Goal: Task Accomplishment & Management: Complete application form

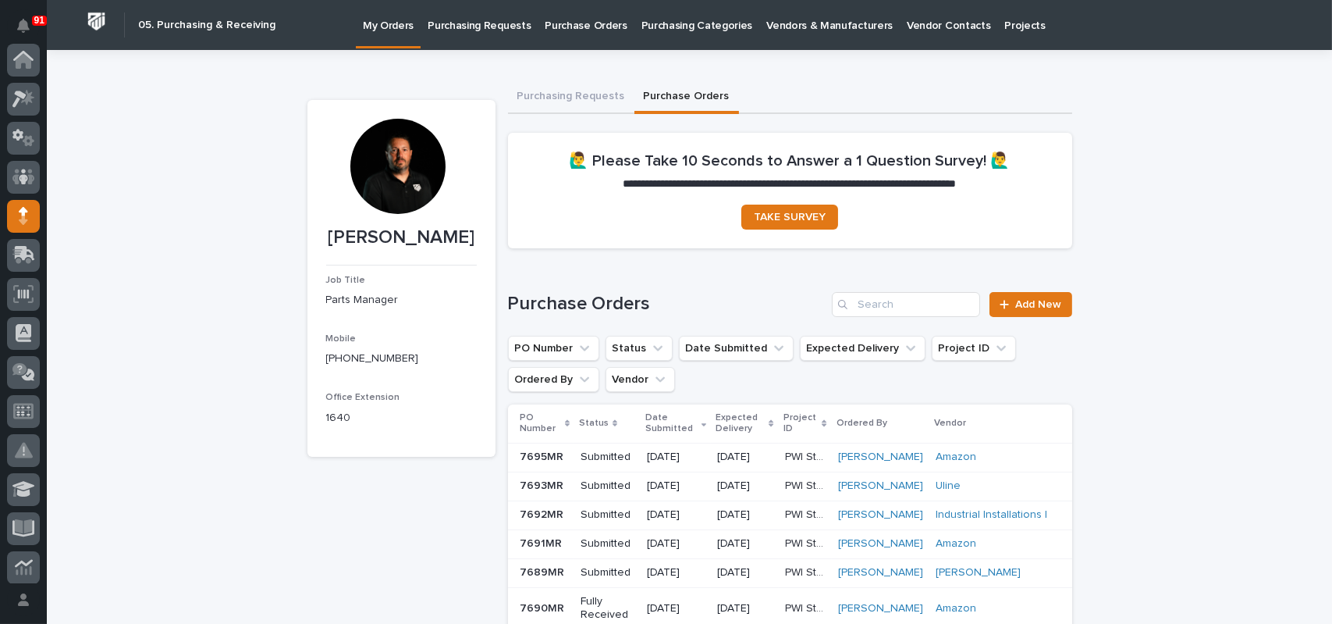
scroll to position [156, 0]
click at [1027, 300] on span "Add New" at bounding box center [1039, 304] width 46 height 11
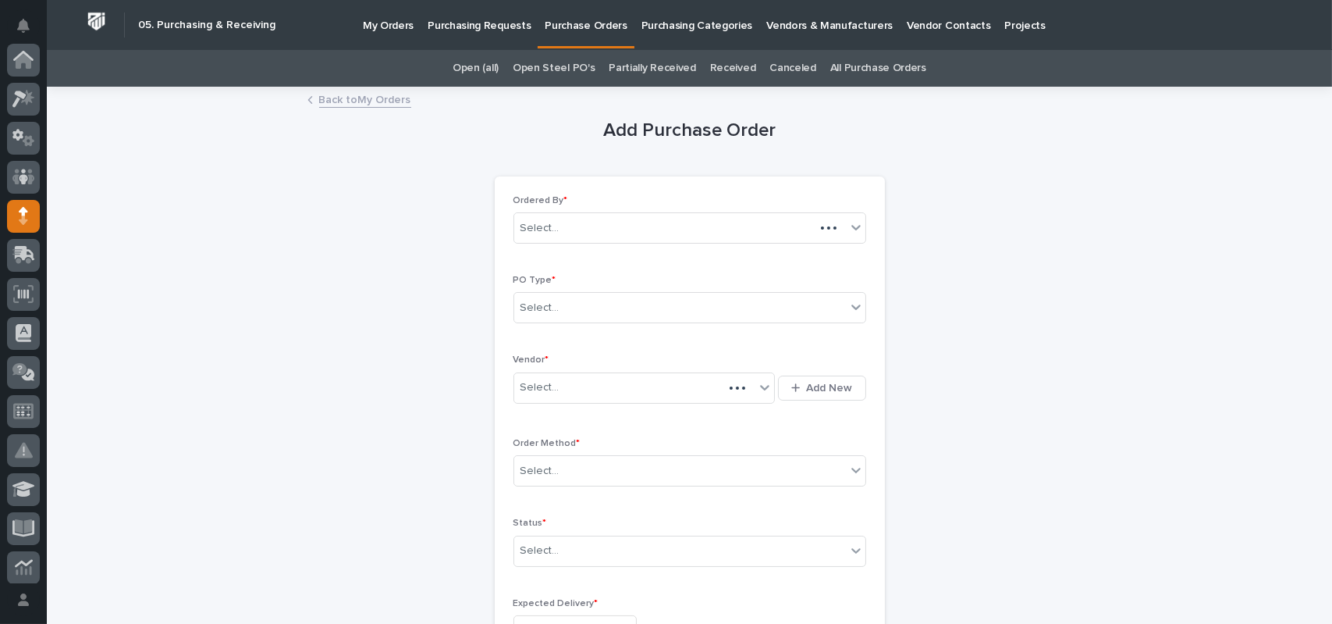
scroll to position [156, 0]
click at [558, 302] on div "Select..." at bounding box center [680, 308] width 332 height 26
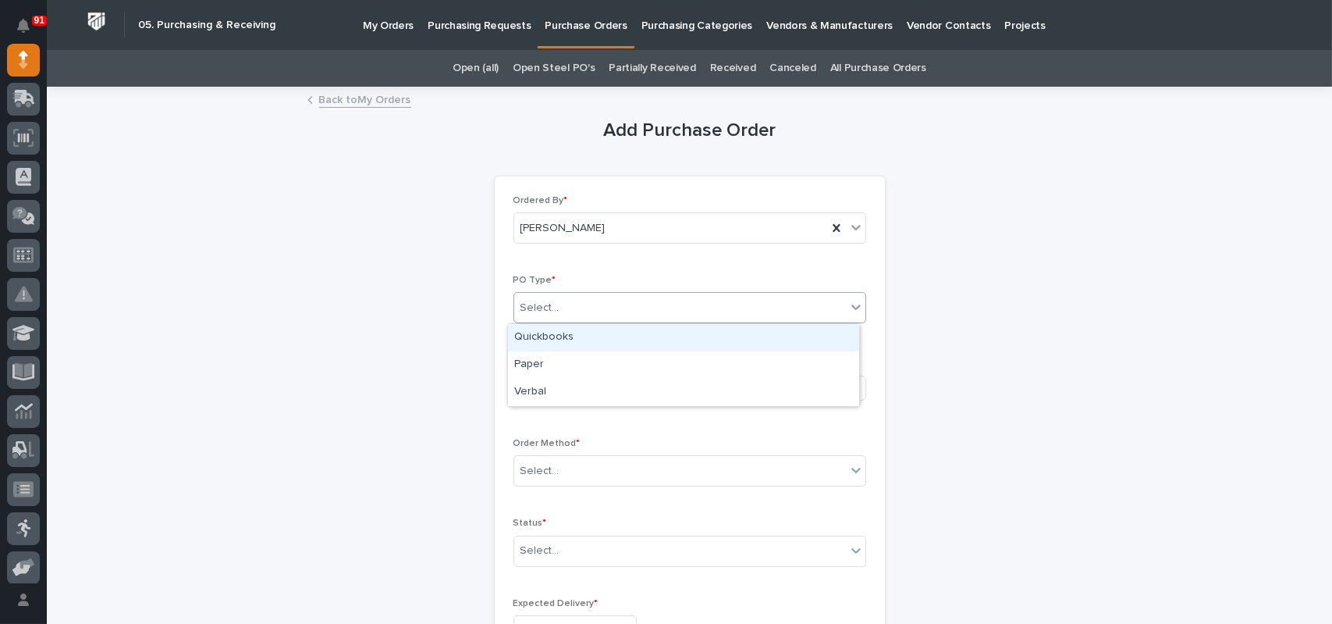
click at [553, 335] on div "Quickbooks" at bounding box center [683, 337] width 351 height 27
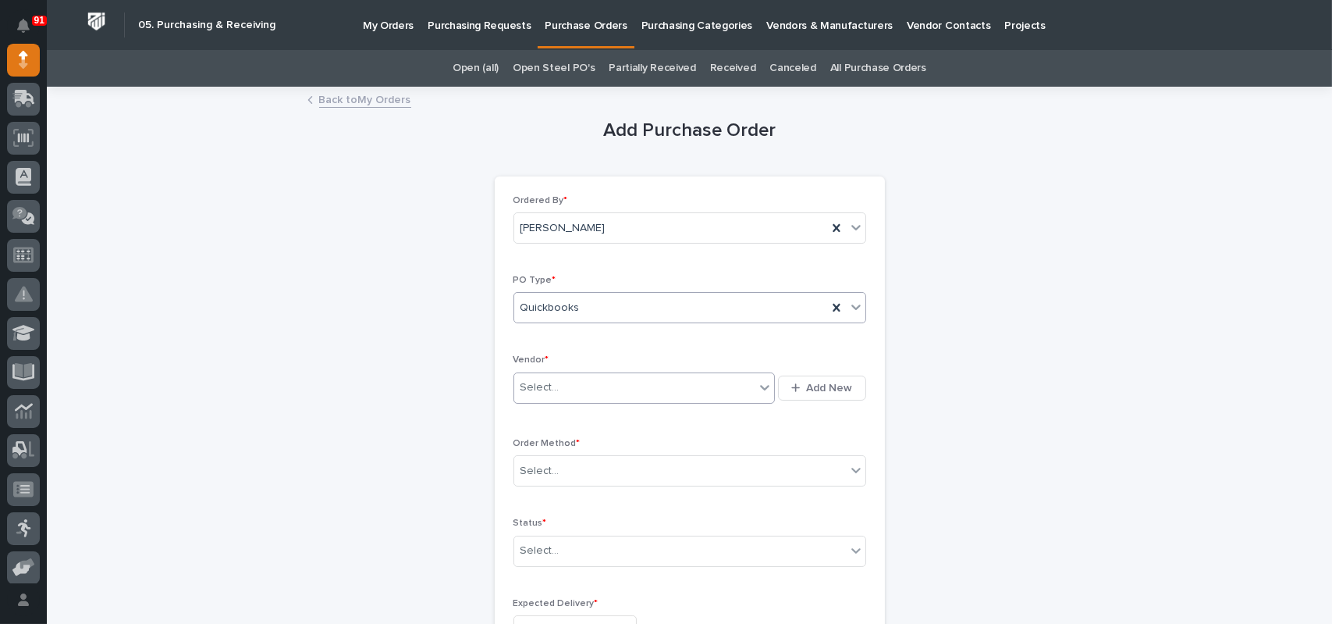
click at [536, 392] on div "Select..." at bounding box center [540, 387] width 39 height 16
type input "*****"
click at [557, 479] on div "Select..." at bounding box center [680, 471] width 332 height 26
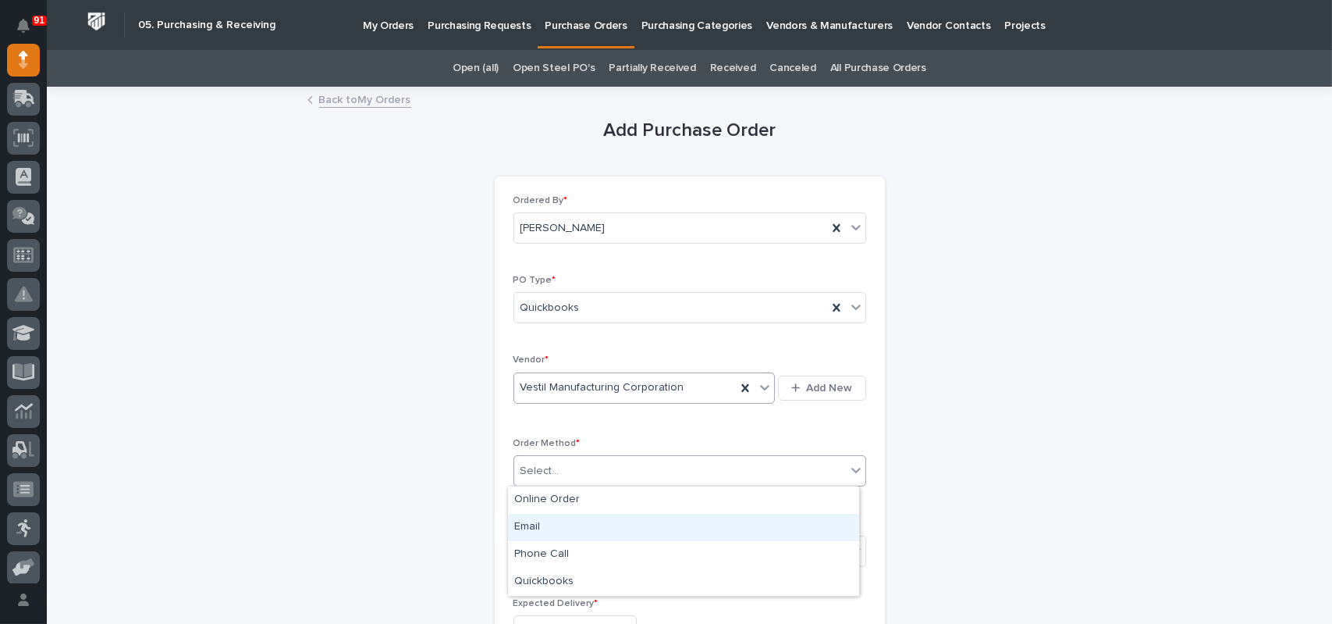
click at [545, 525] on div "Email" at bounding box center [683, 527] width 351 height 27
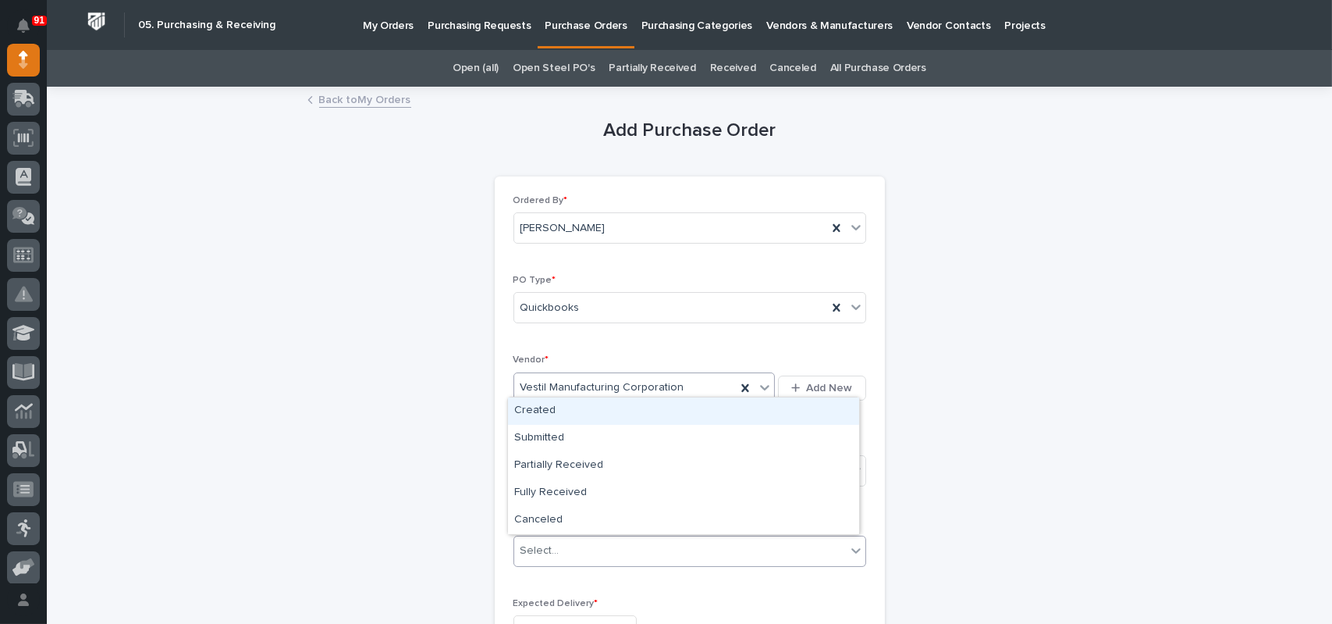
click at [546, 550] on div "Select..." at bounding box center [540, 550] width 39 height 16
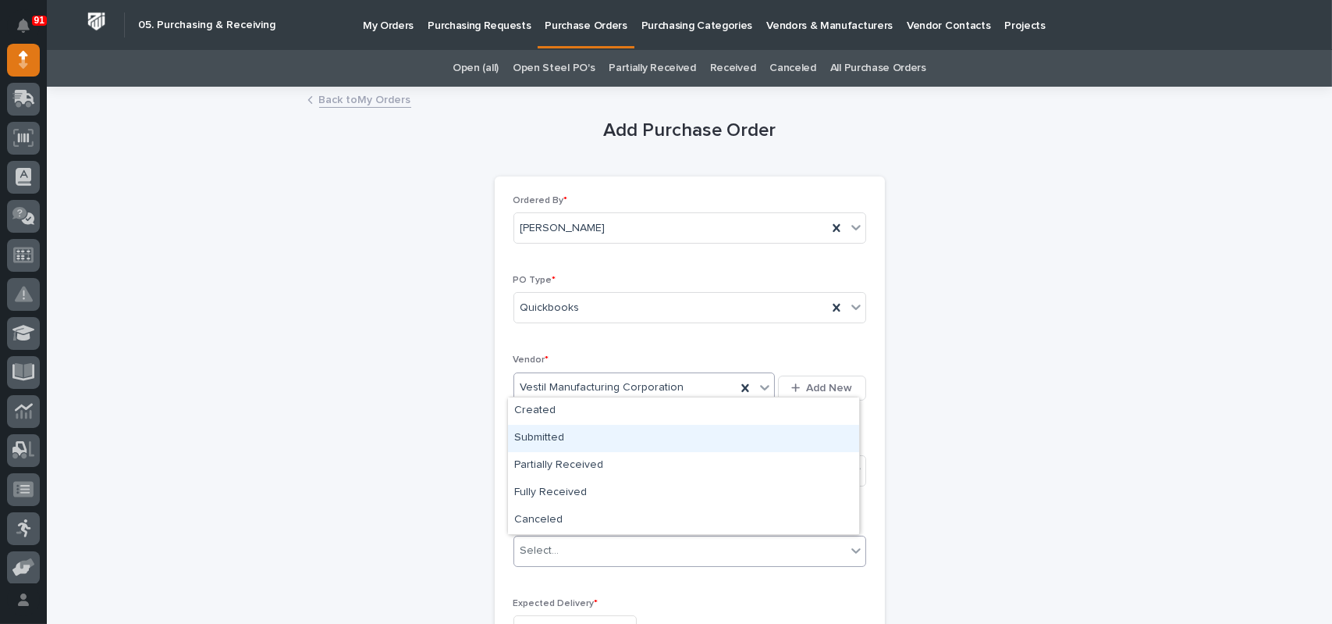
click at [553, 434] on div "Submitted" at bounding box center [683, 438] width 351 height 27
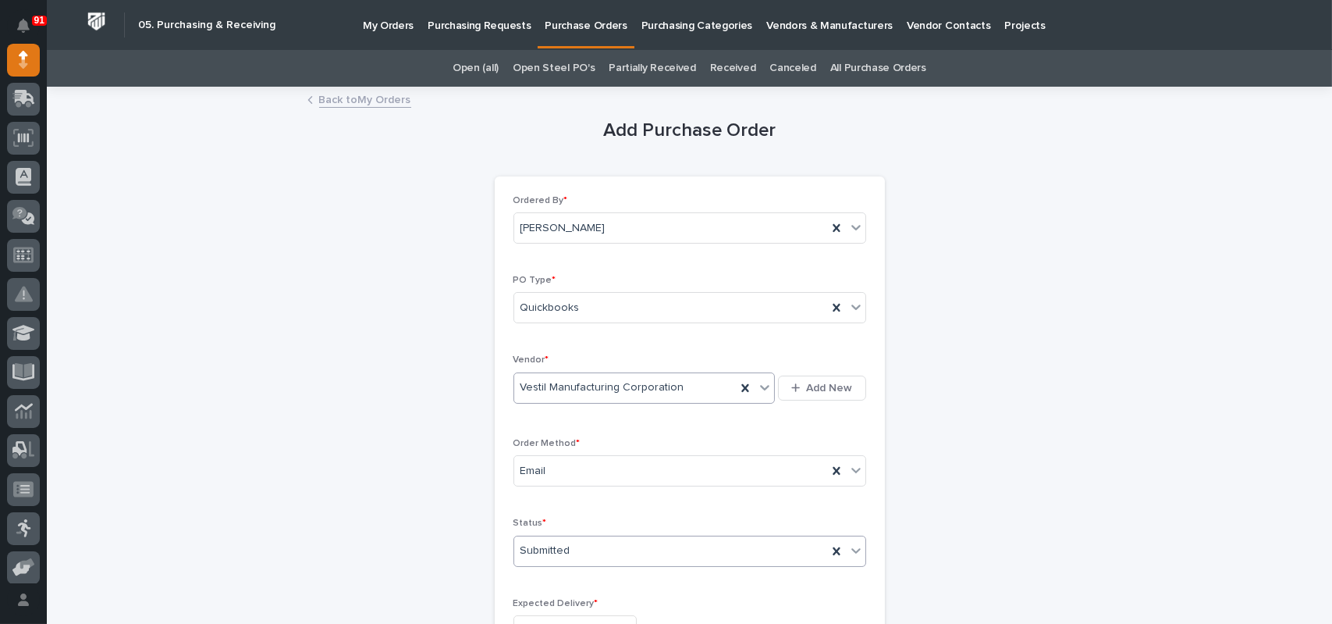
scroll to position [234, 0]
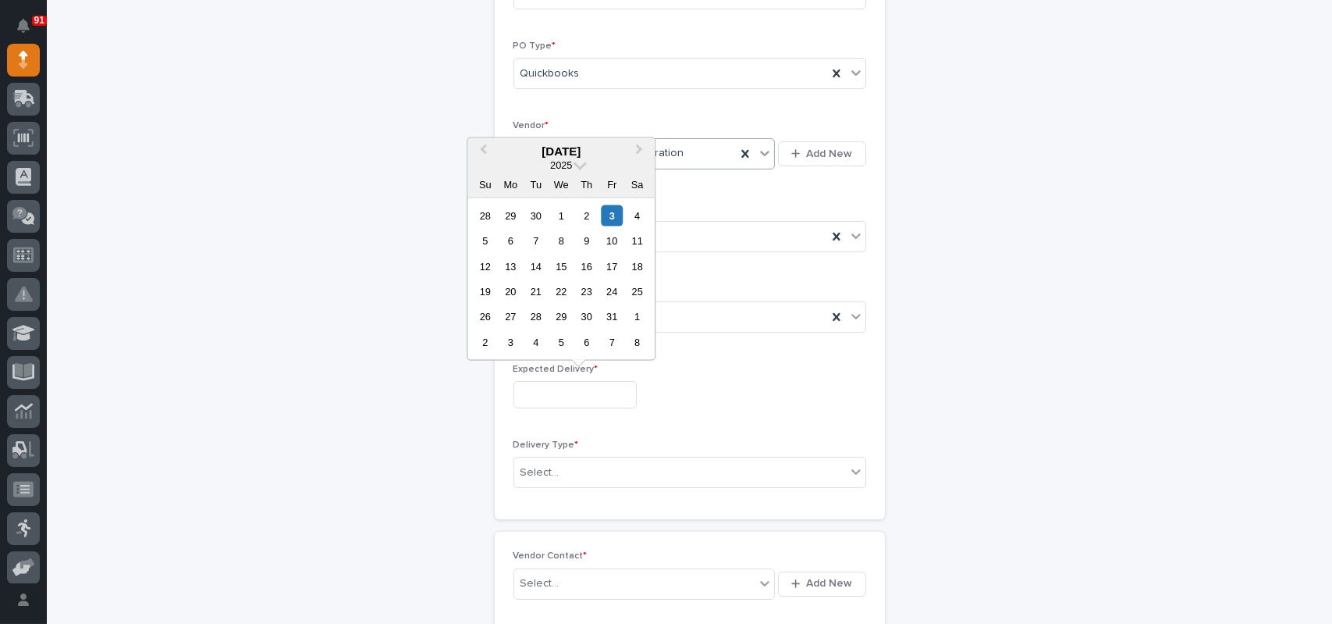
click at [562, 397] on input "text" at bounding box center [575, 394] width 123 height 27
click at [587, 389] on input "text" at bounding box center [575, 394] width 123 height 27
click at [642, 151] on button "Next Month" at bounding box center [640, 151] width 25 height 25
click at [585, 294] on div "20" at bounding box center [586, 291] width 21 height 21
type input "**********"
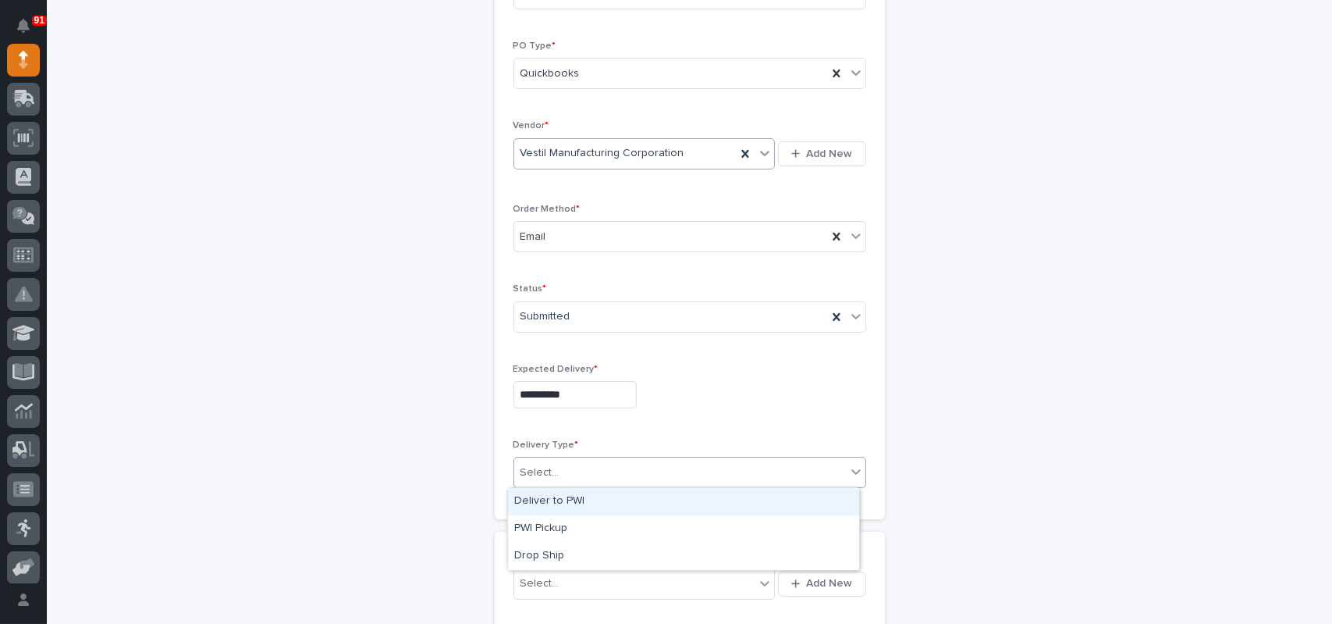
click at [564, 466] on div "Select..." at bounding box center [680, 473] width 332 height 26
click at [561, 500] on div "Deliver to PWI" at bounding box center [683, 501] width 351 height 27
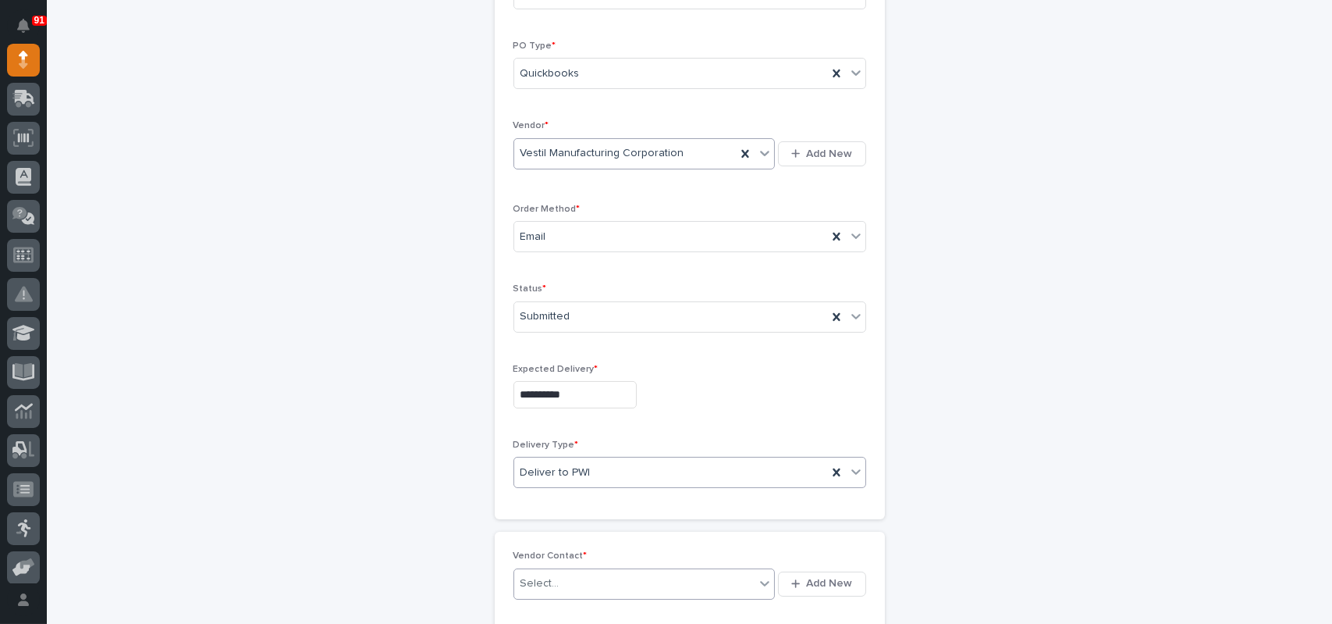
click at [546, 590] on div "Select..." at bounding box center [634, 584] width 241 height 26
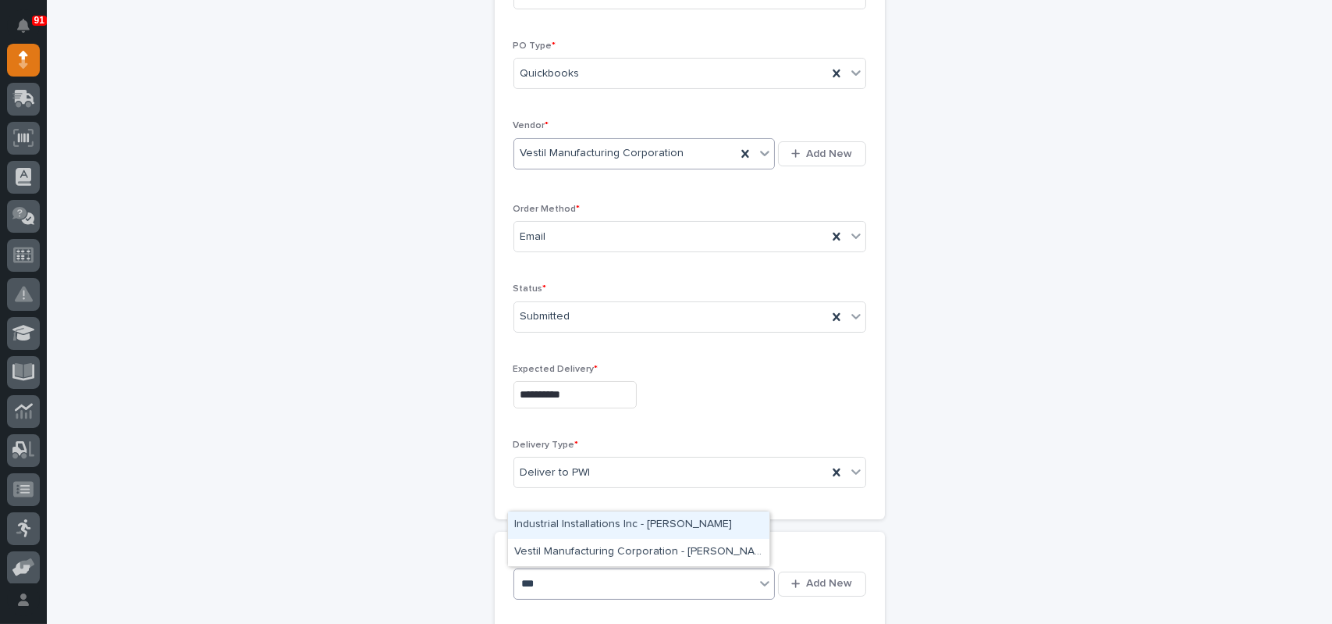
type input "****"
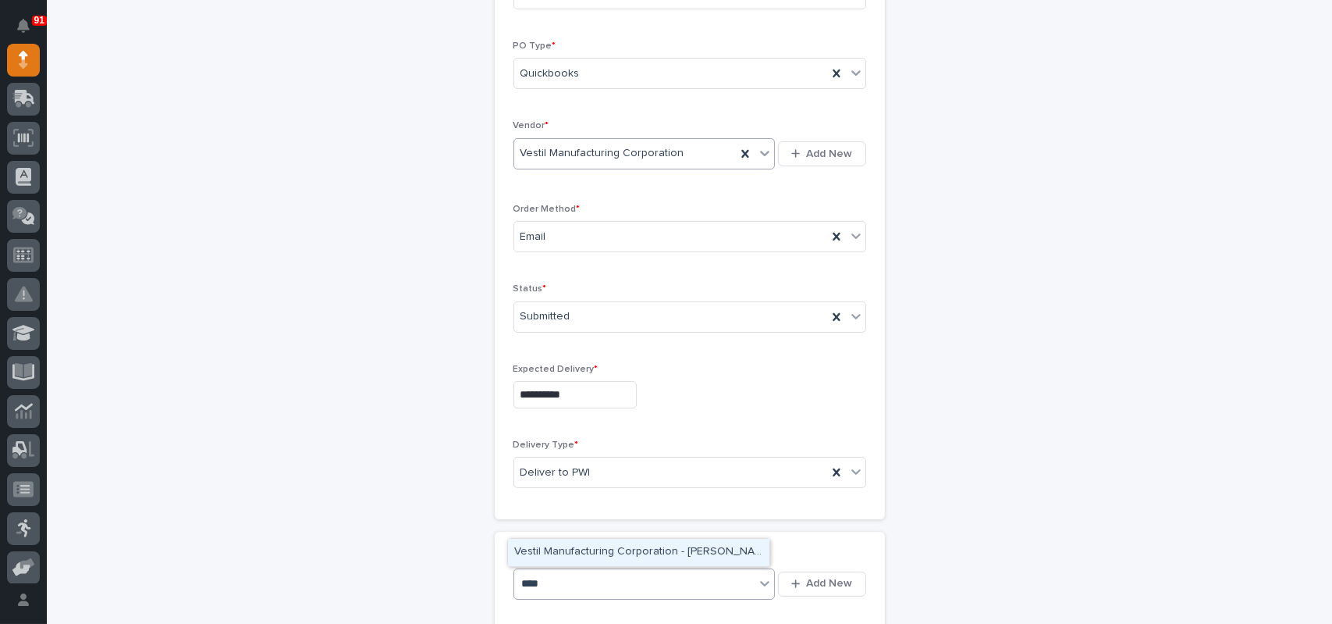
click at [583, 545] on div "Vestil Manufacturing Corporation - [PERSON_NAME]" at bounding box center [638, 552] width 261 height 27
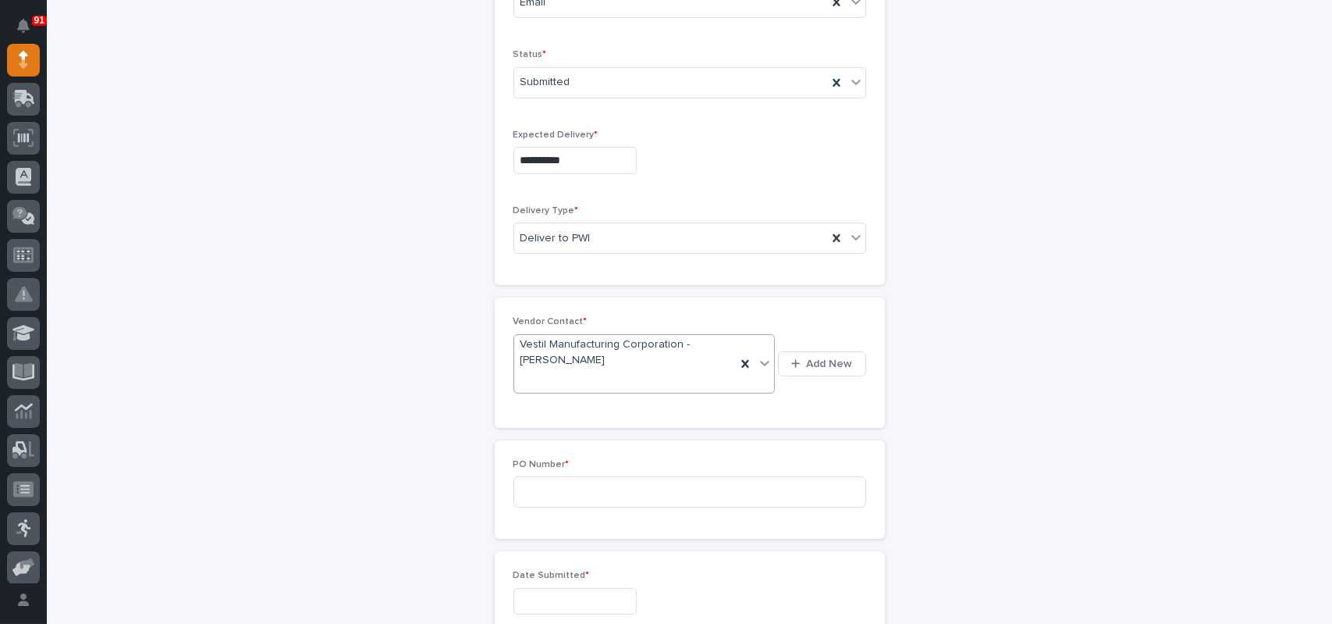
scroll to position [546, 0]
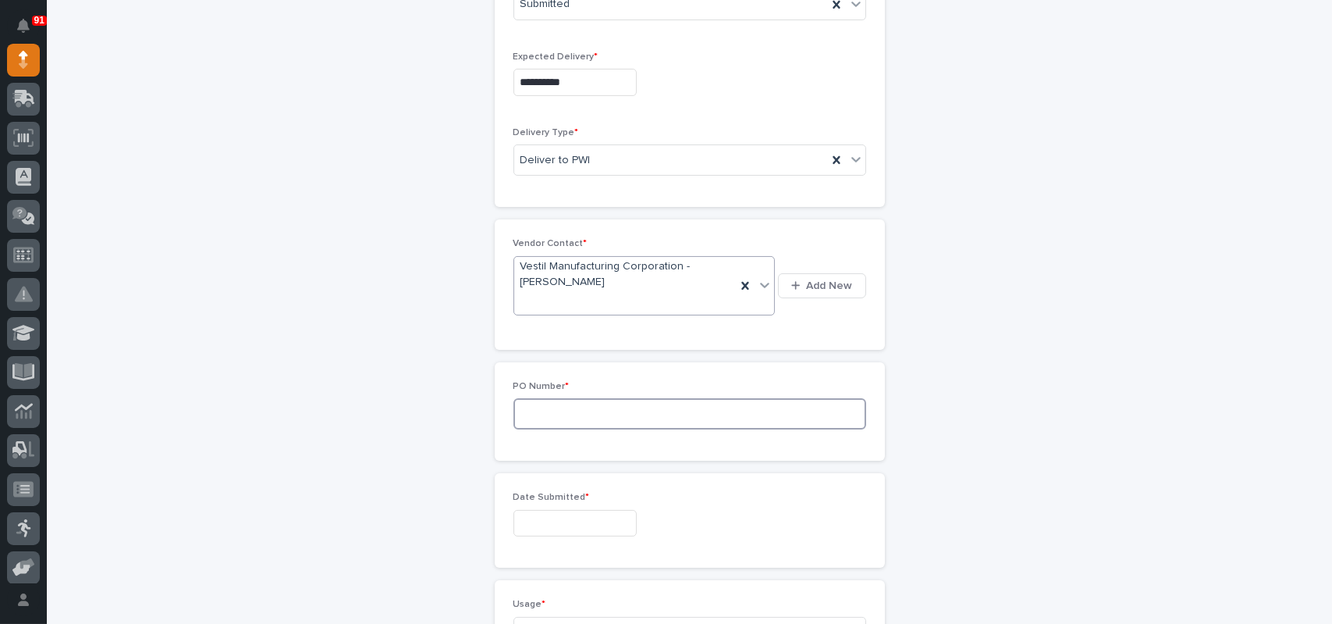
click at [646, 398] on input at bounding box center [690, 413] width 353 height 31
type input "7685MR"
click at [563, 510] on input "text" at bounding box center [575, 523] width 123 height 27
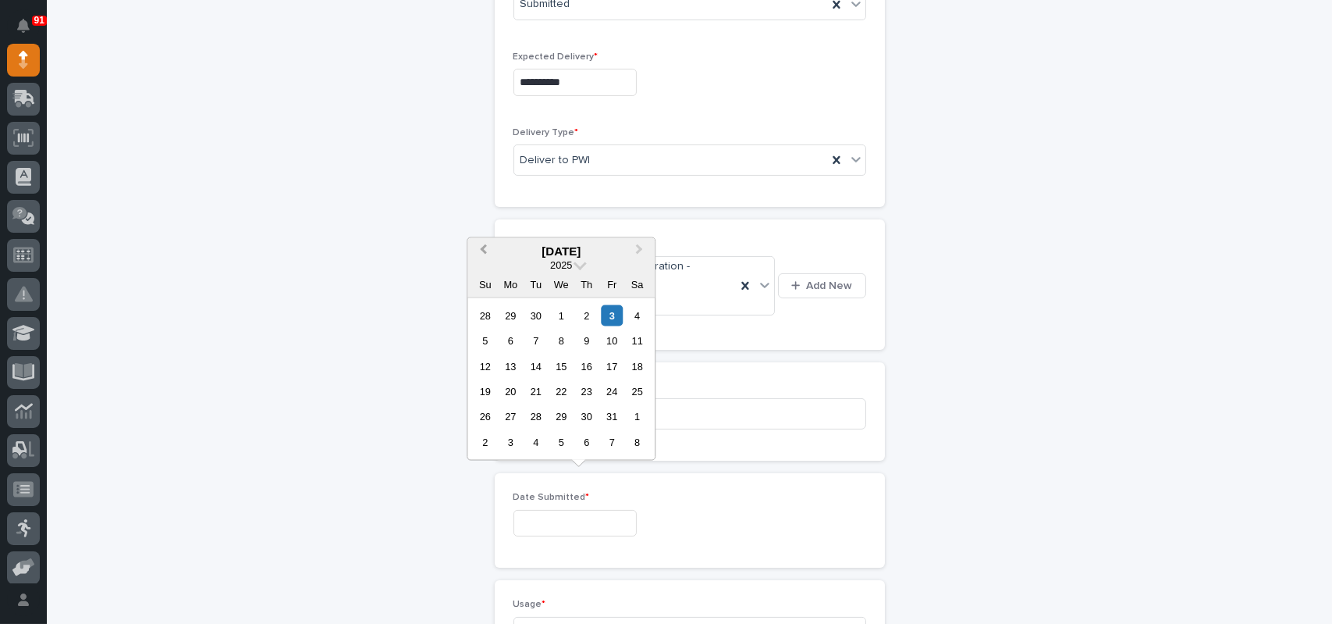
click at [481, 251] on button "Previous Month" at bounding box center [481, 251] width 25 height 25
click at [589, 365] on div "18" at bounding box center [586, 365] width 21 height 21
type input "**********"
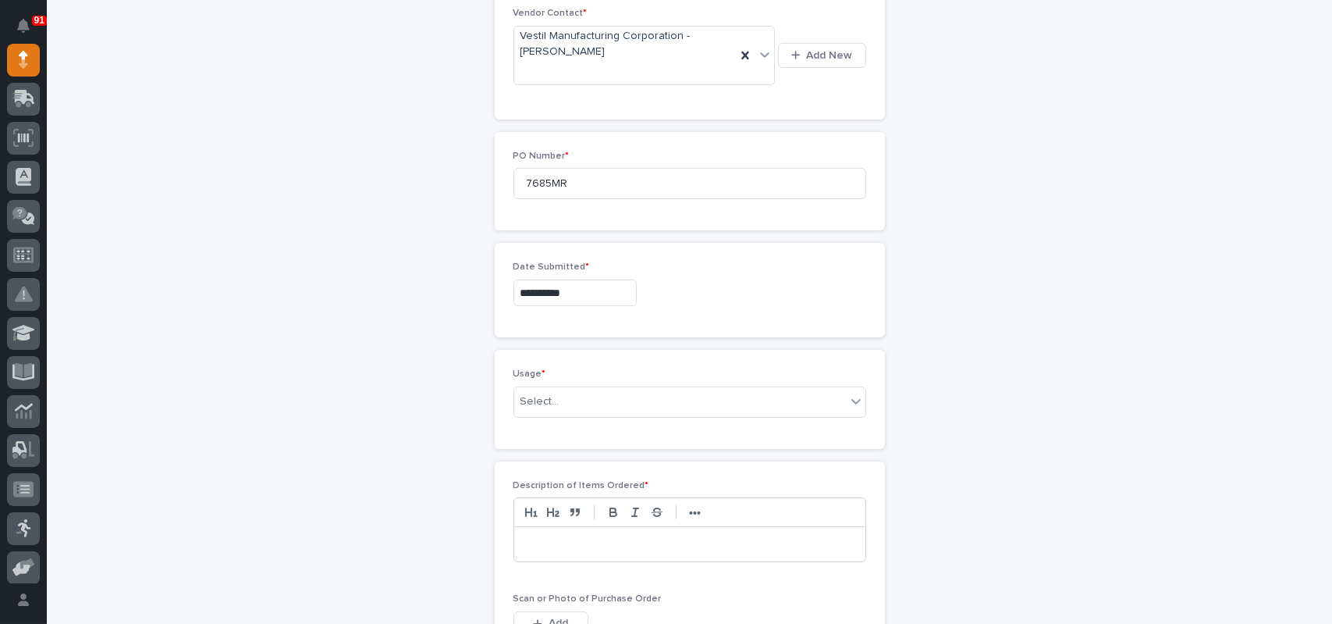
scroll to position [781, 0]
click at [581, 385] on div "Select..." at bounding box center [680, 398] width 332 height 26
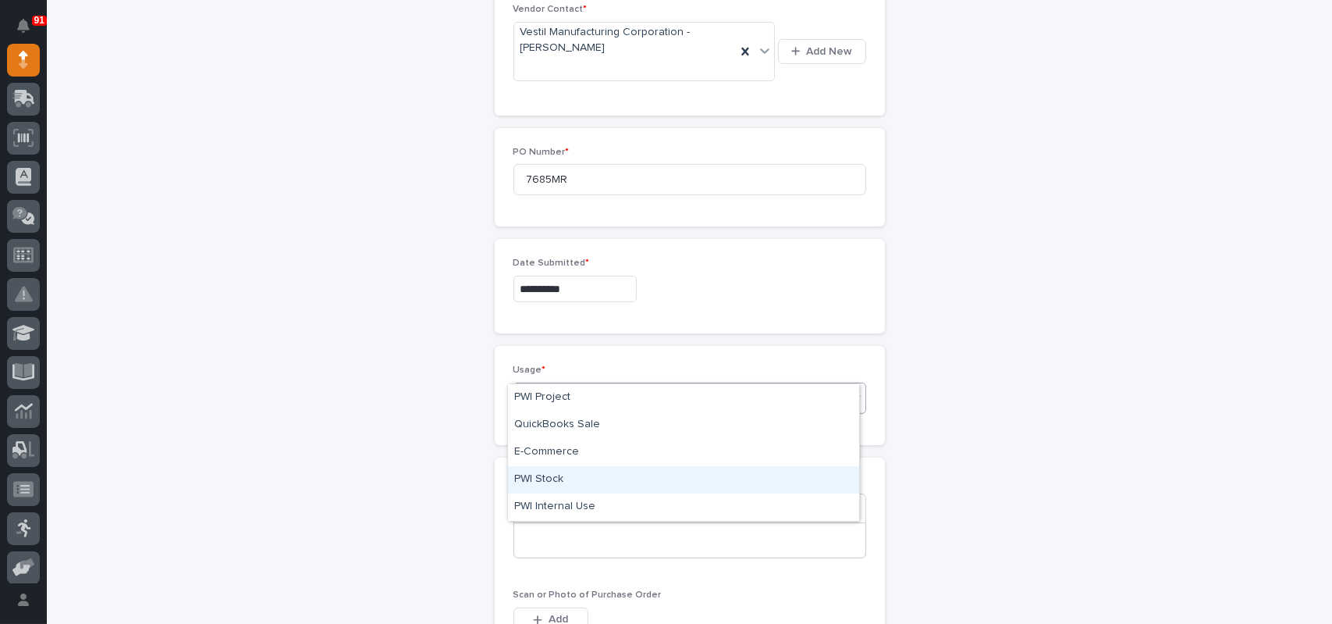
click at [560, 480] on div "PWI Stock" at bounding box center [683, 479] width 351 height 27
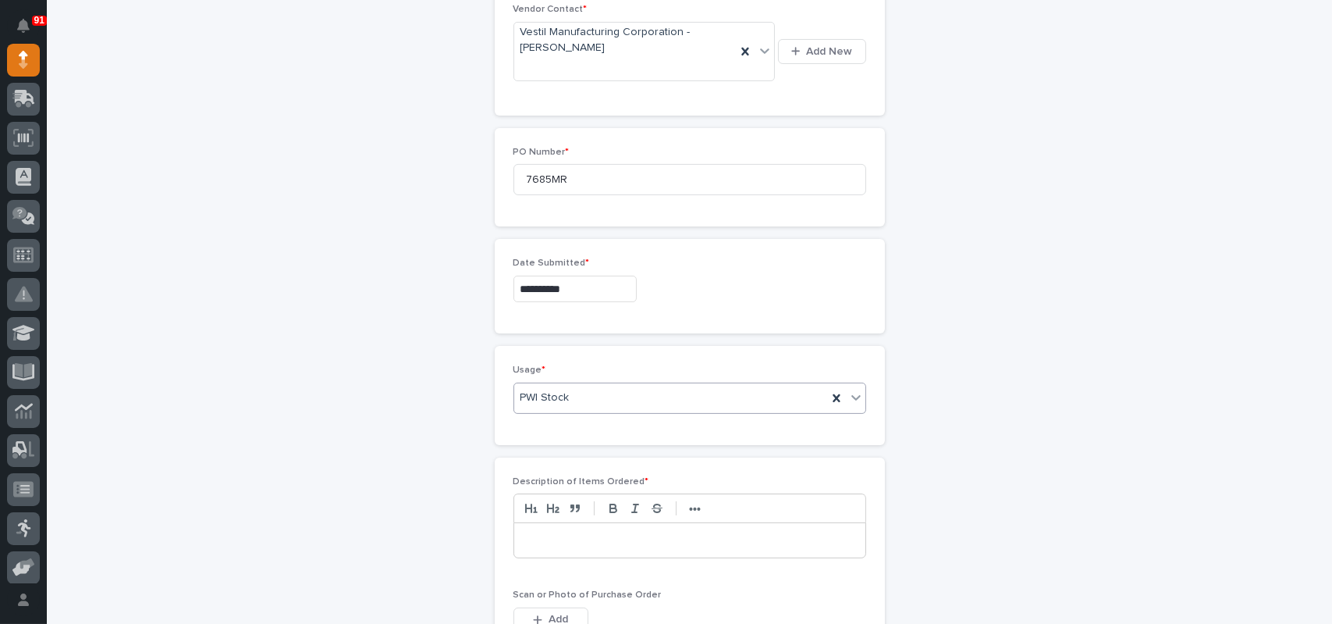
click at [585, 532] on p at bounding box center [690, 540] width 328 height 16
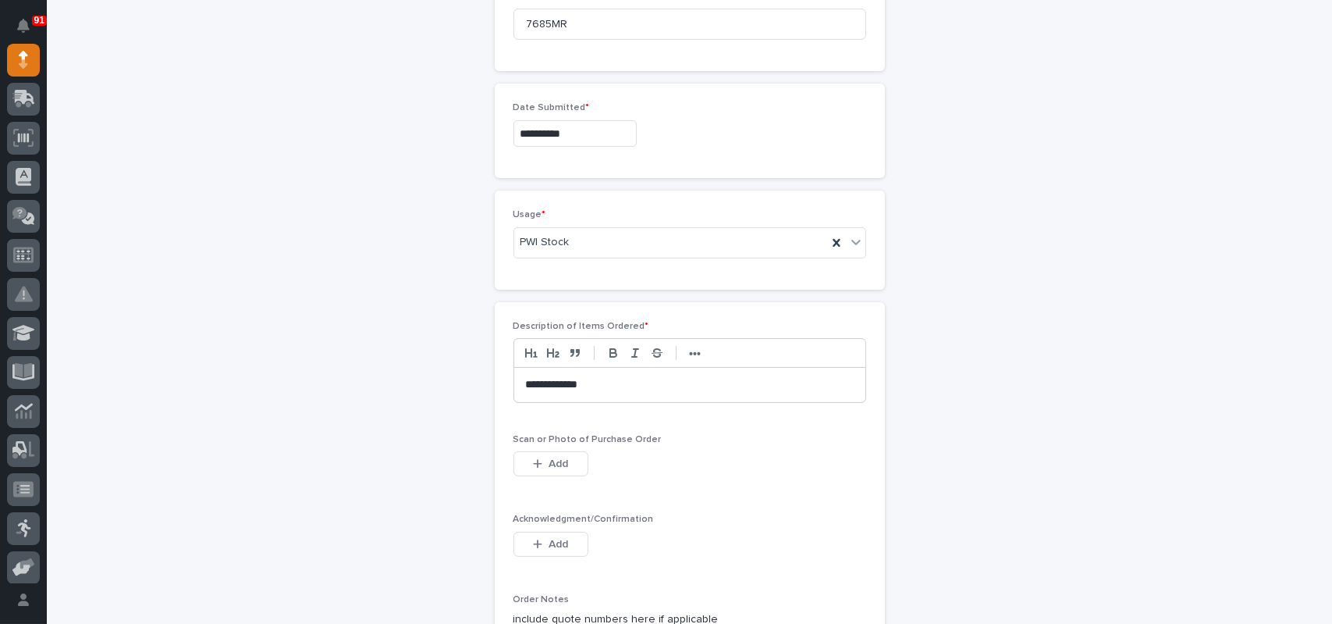
scroll to position [1015, 0]
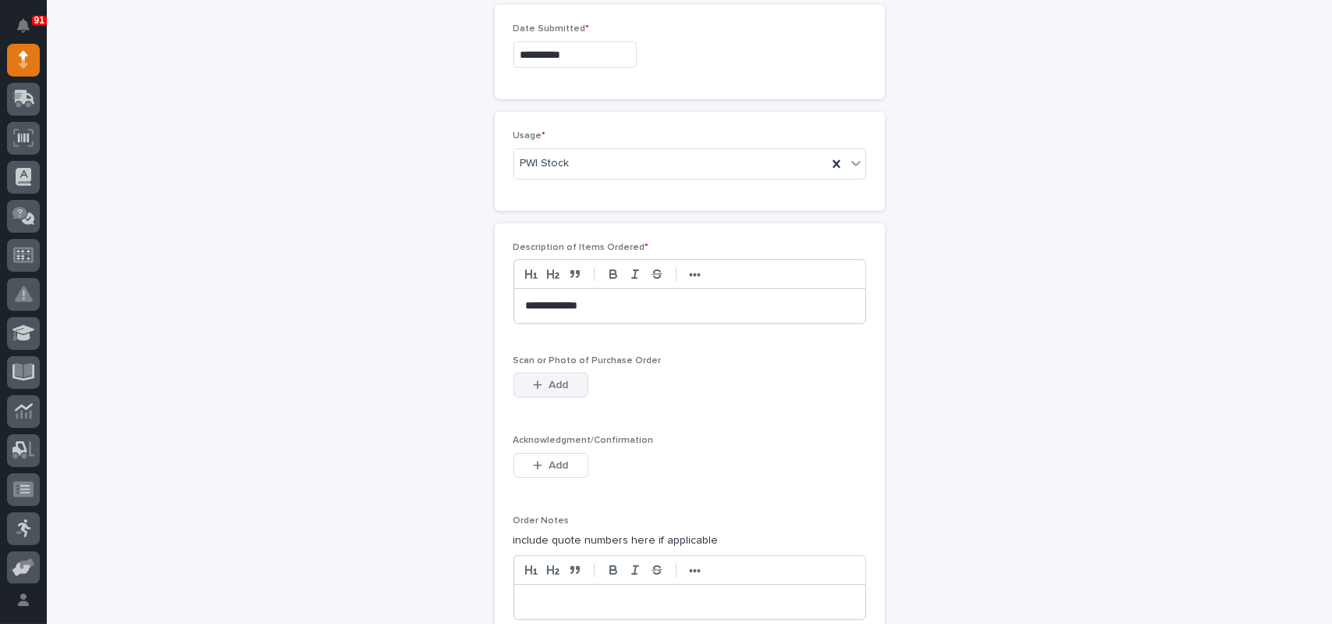
click at [550, 378] on span "Add" at bounding box center [559, 385] width 20 height 14
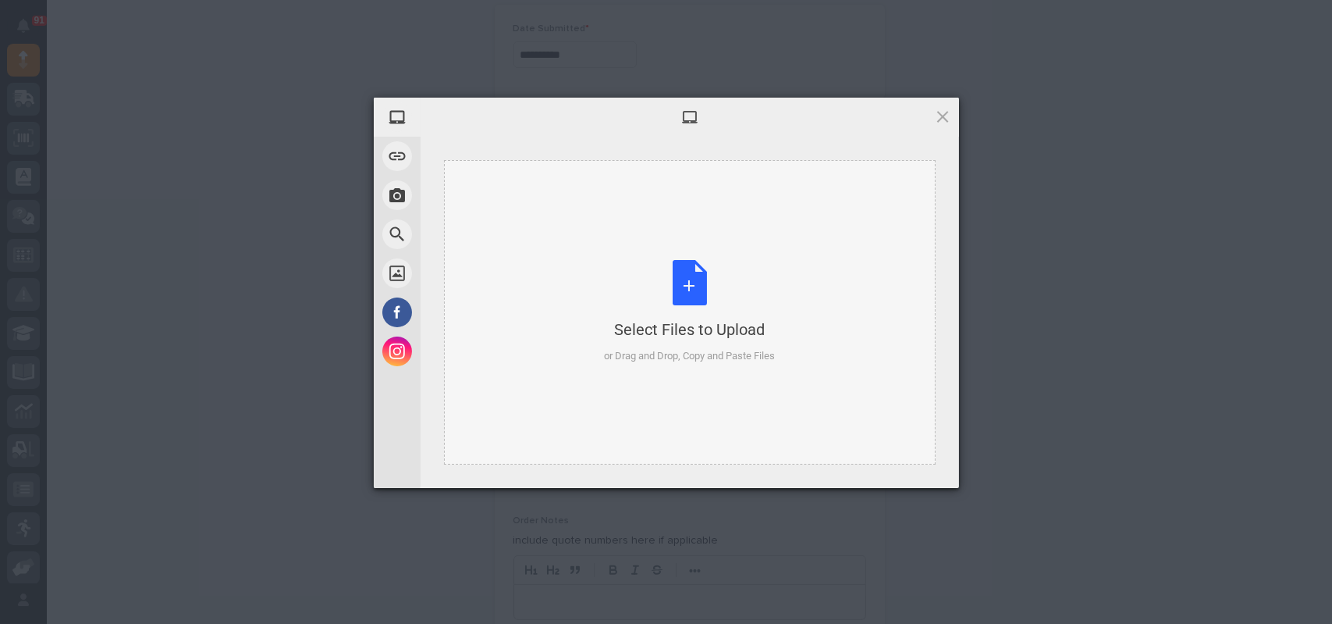
click at [696, 272] on div "Select Files to Upload or Drag and Drop, Copy and Paste Files" at bounding box center [689, 312] width 171 height 104
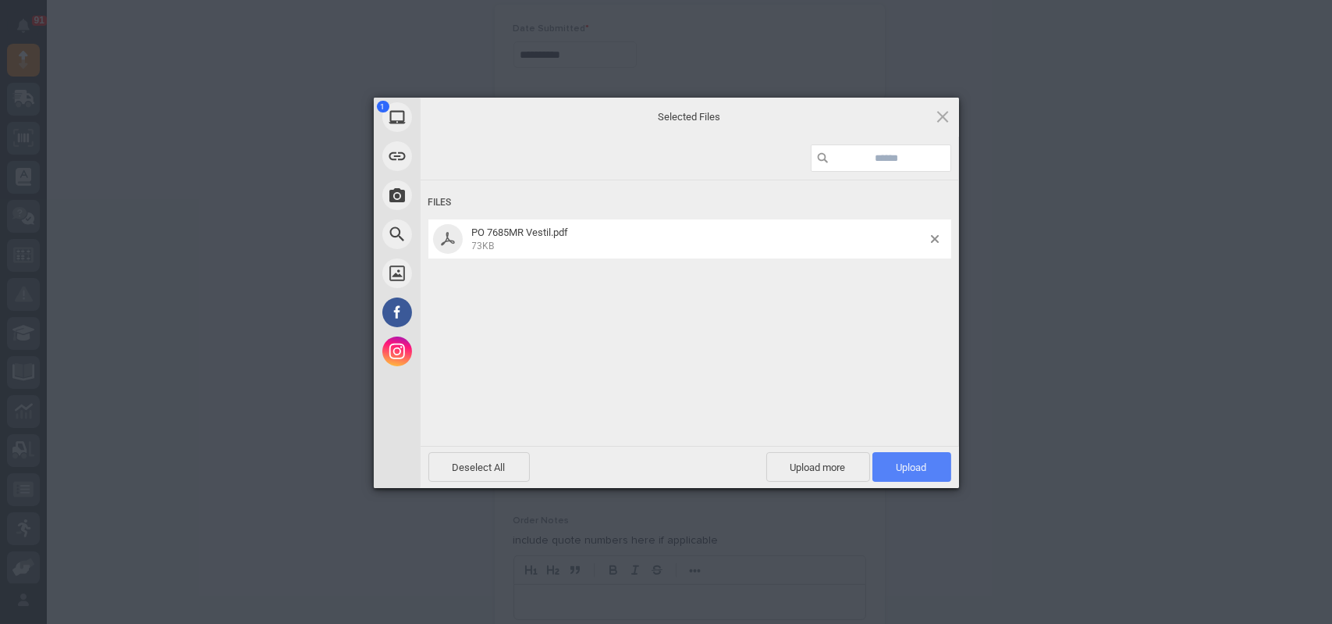
click at [928, 458] on span "Upload 1" at bounding box center [912, 467] width 79 height 30
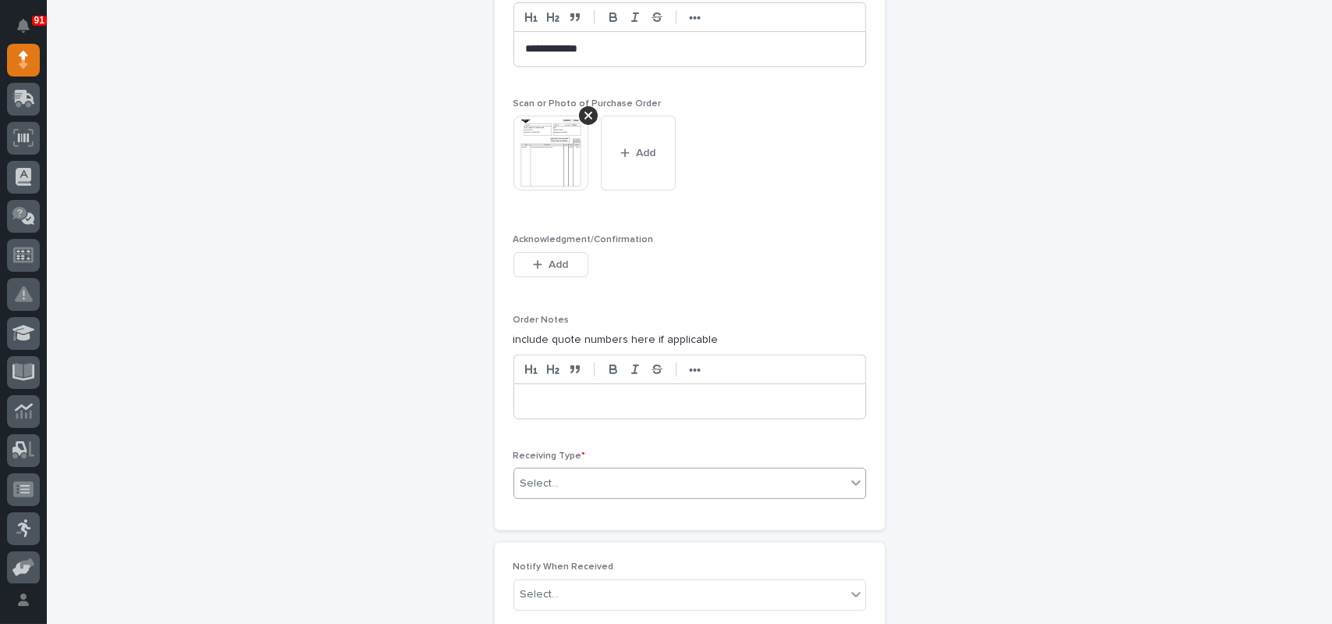
scroll to position [1355, 0]
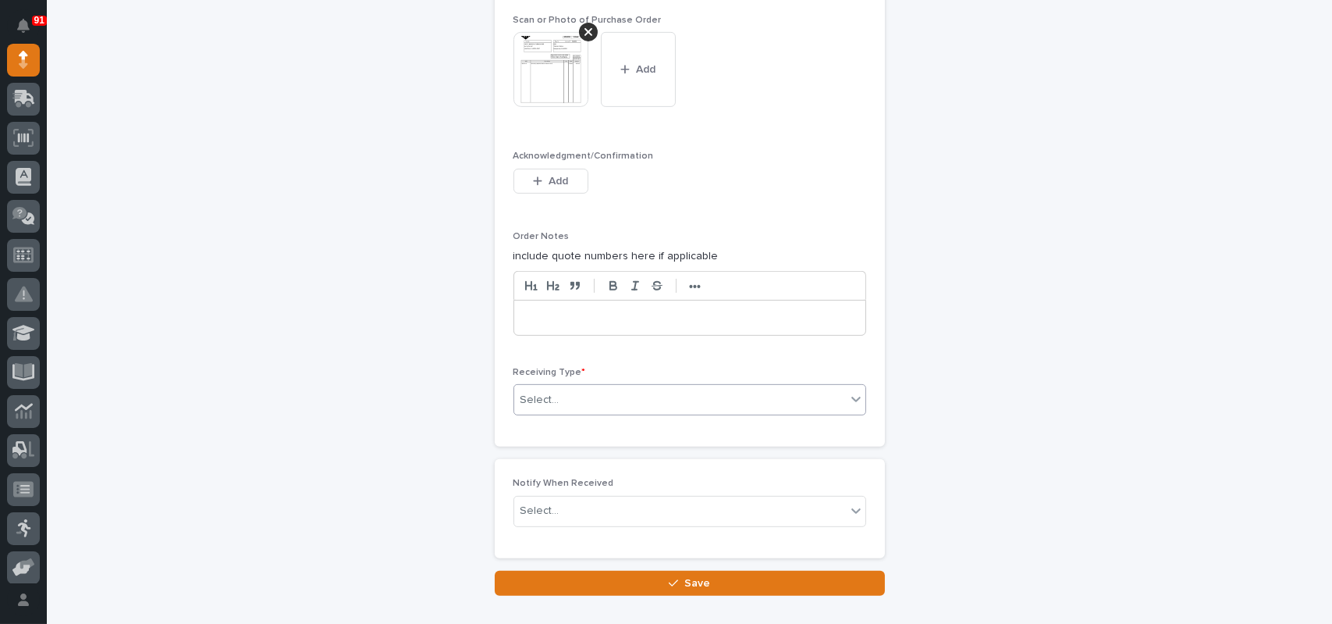
click at [596, 387] on div "Select..." at bounding box center [680, 400] width 332 height 26
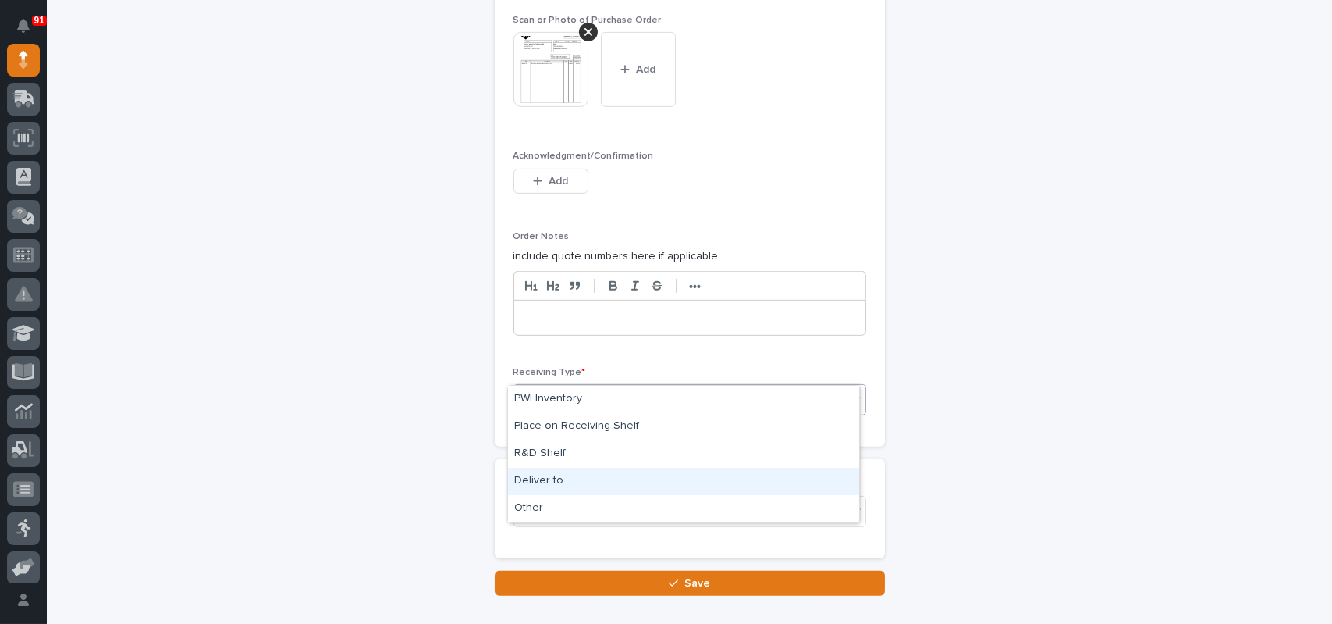
click at [528, 478] on div "Deliver to" at bounding box center [683, 481] width 351 height 27
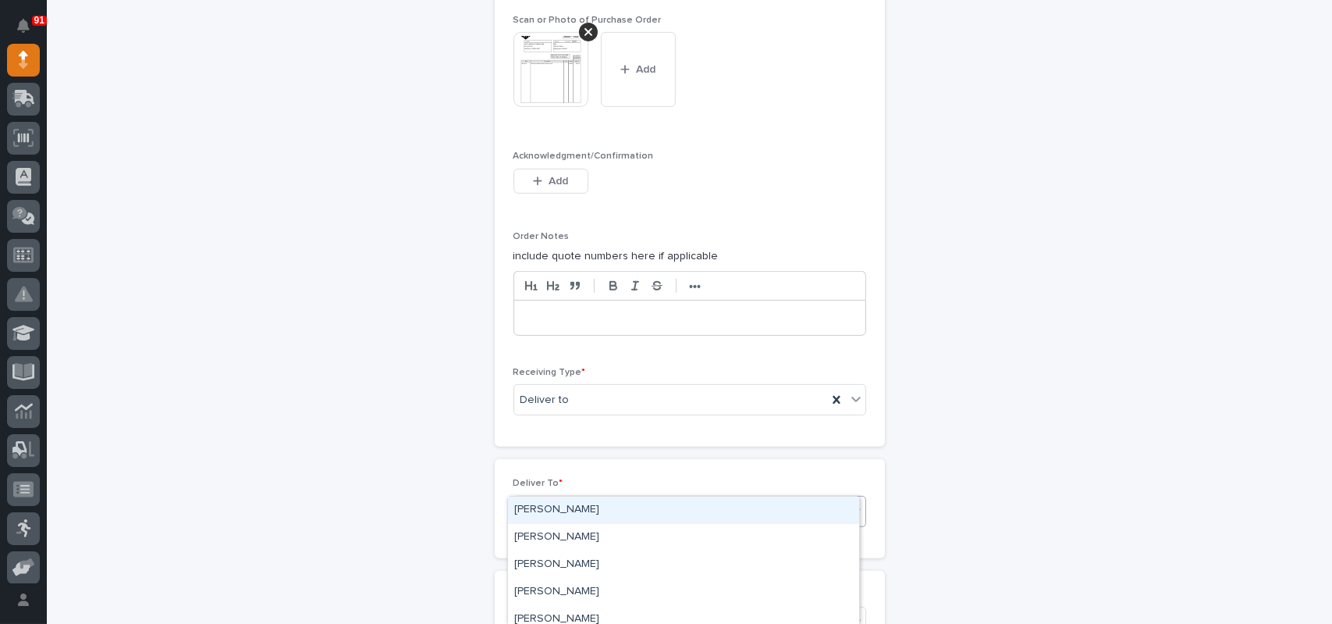
click at [562, 498] on div "Select..." at bounding box center [680, 511] width 332 height 26
type input "*"
click at [569, 387] on div "Deliver to" at bounding box center [670, 400] width 313 height 26
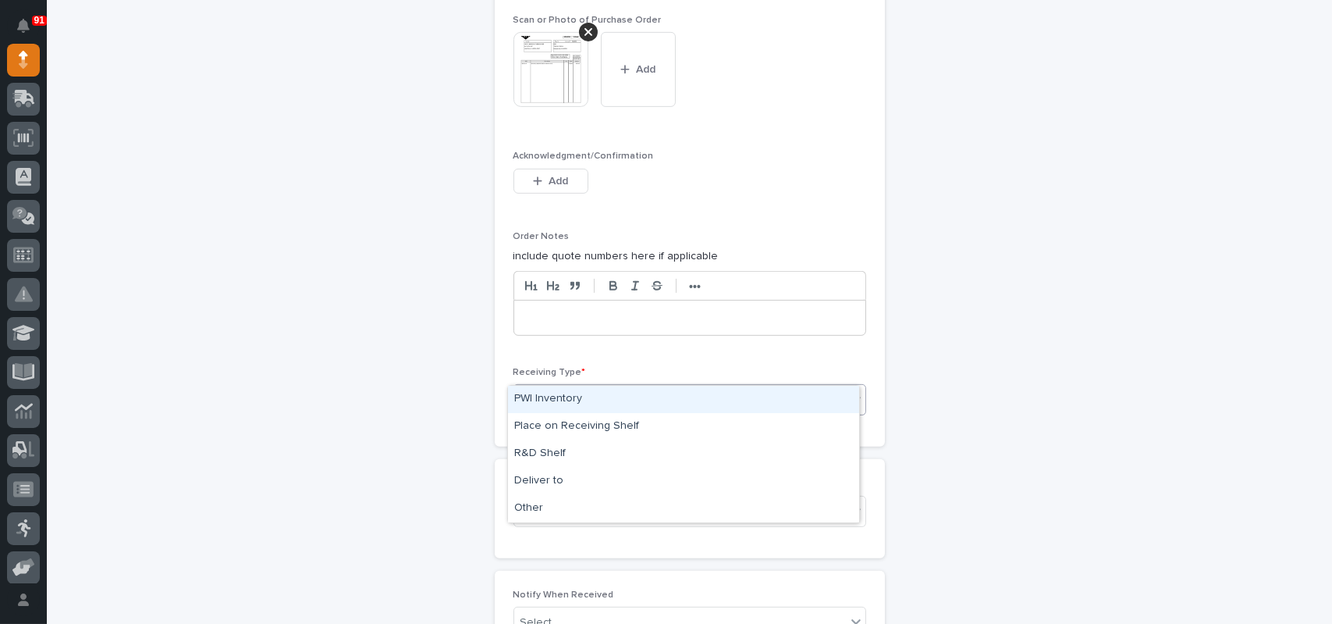
click at [583, 387] on div "Deliver to" at bounding box center [670, 400] width 313 height 26
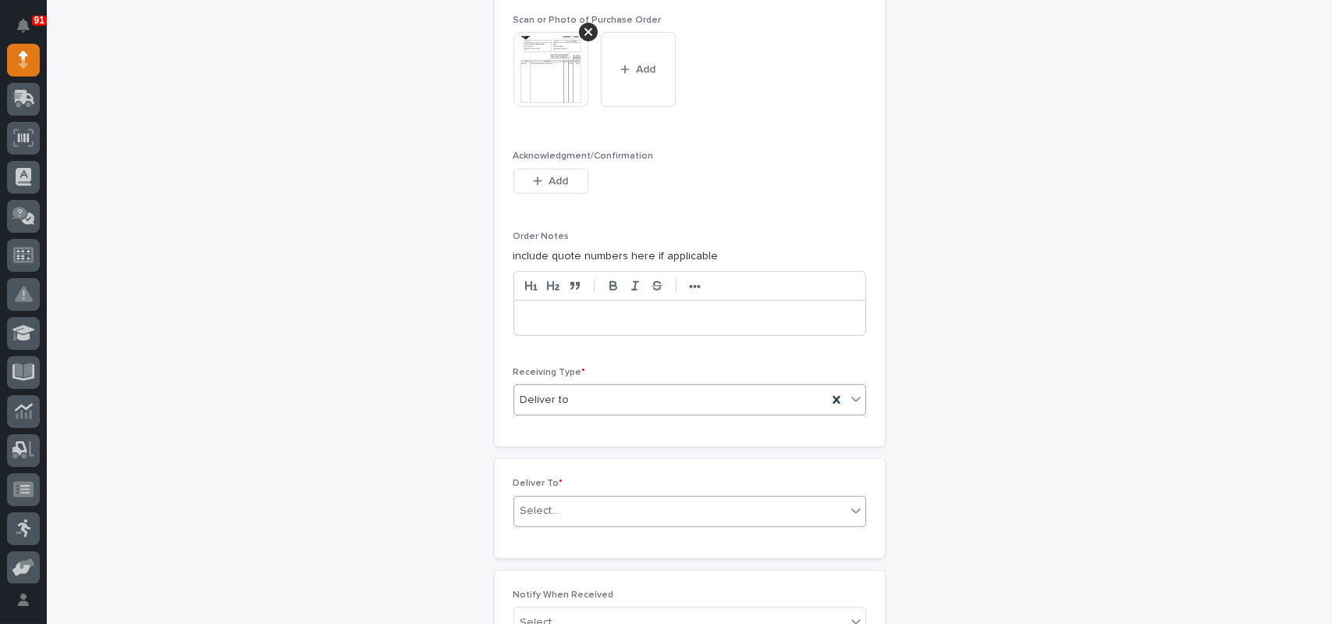
click at [561, 504] on input "text" at bounding box center [562, 510] width 2 height 13
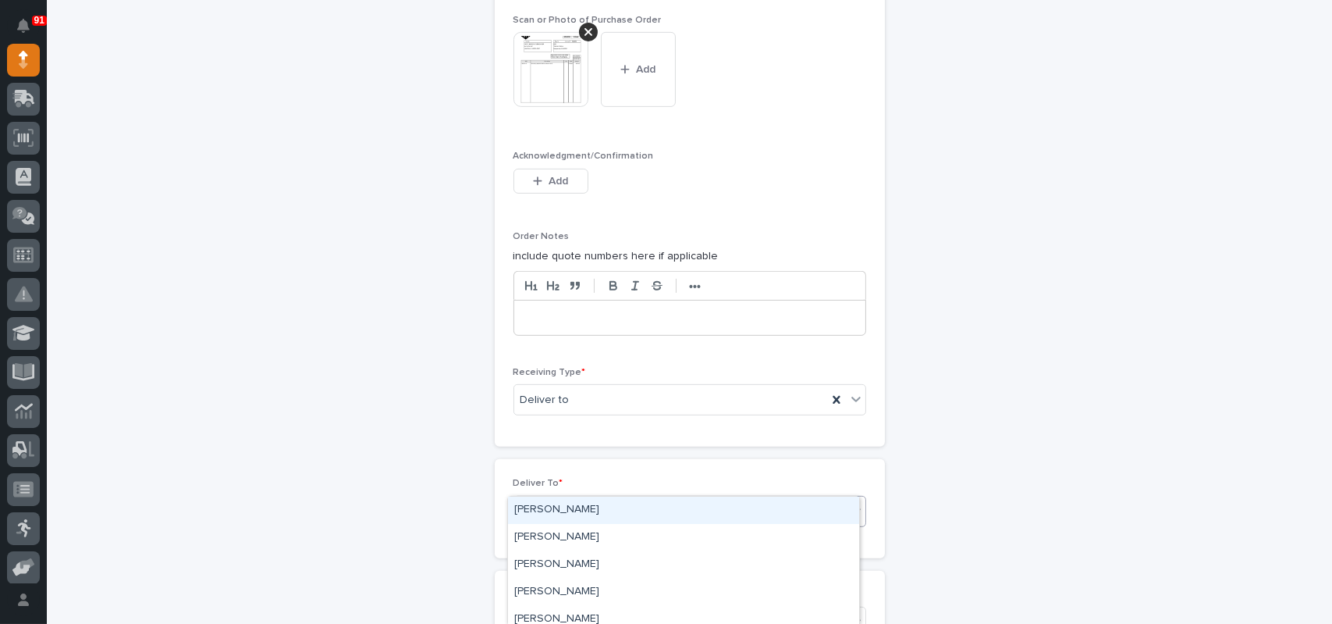
type input "****"
click at [536, 504] on div "[PERSON_NAME]" at bounding box center [683, 509] width 351 height 27
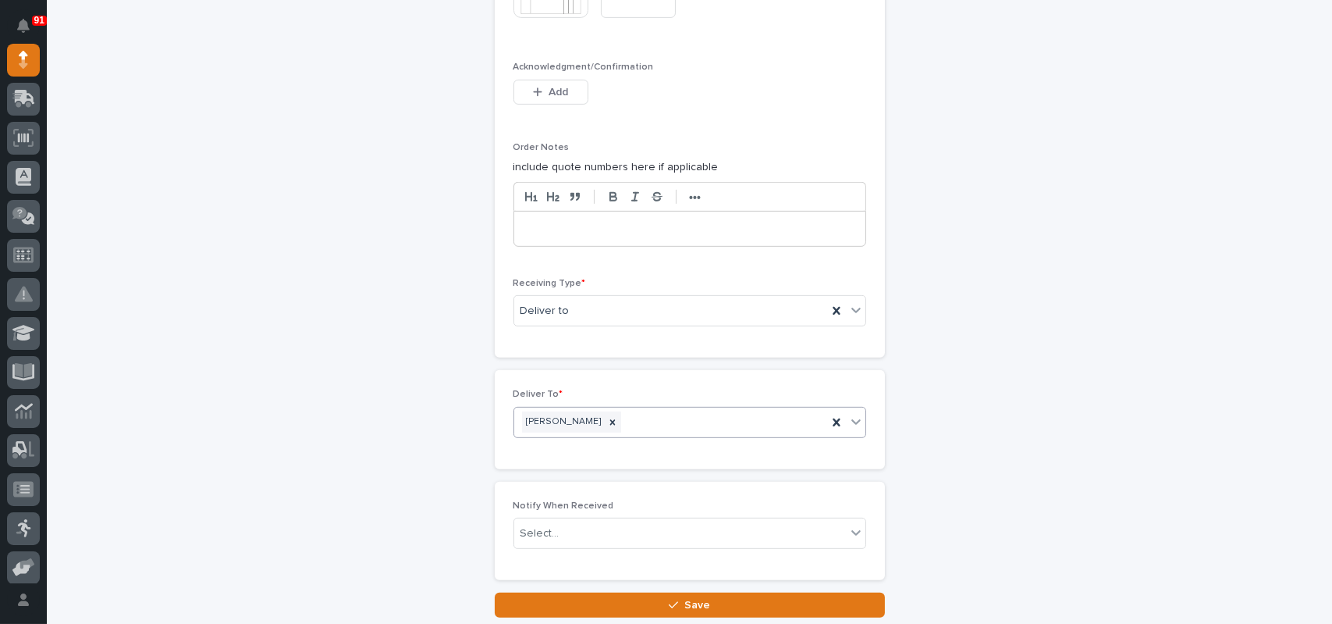
scroll to position [1529, 0]
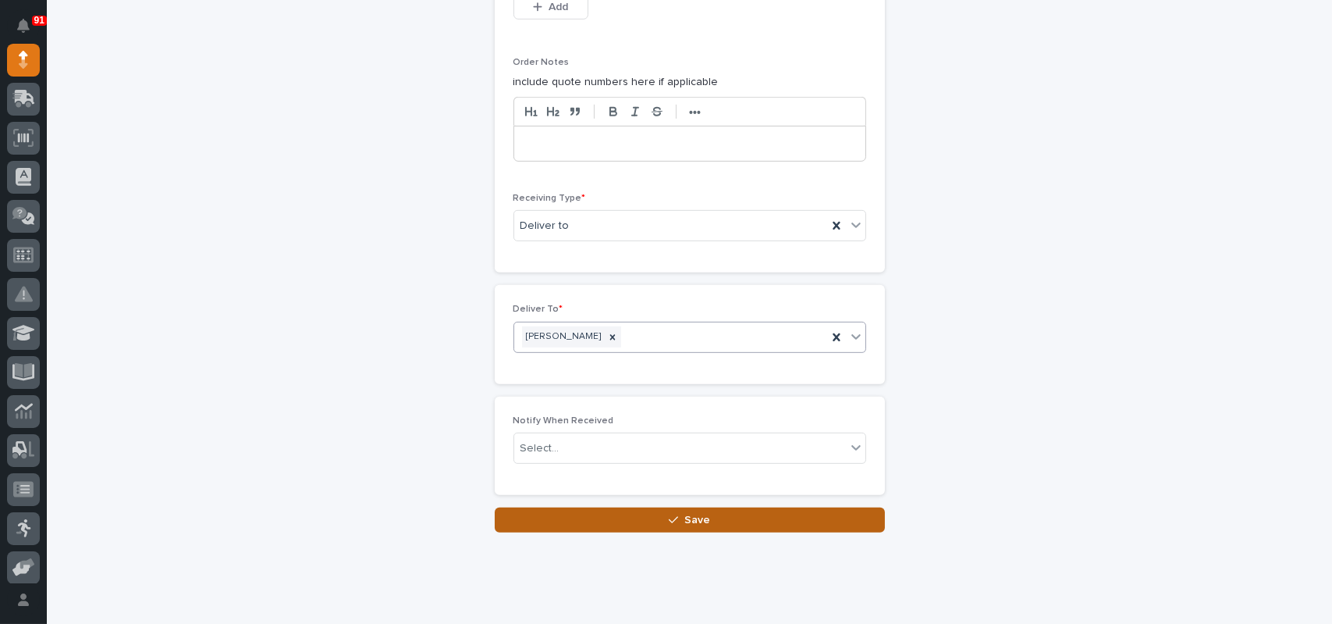
click at [671, 514] on icon "button" at bounding box center [673, 519] width 9 height 11
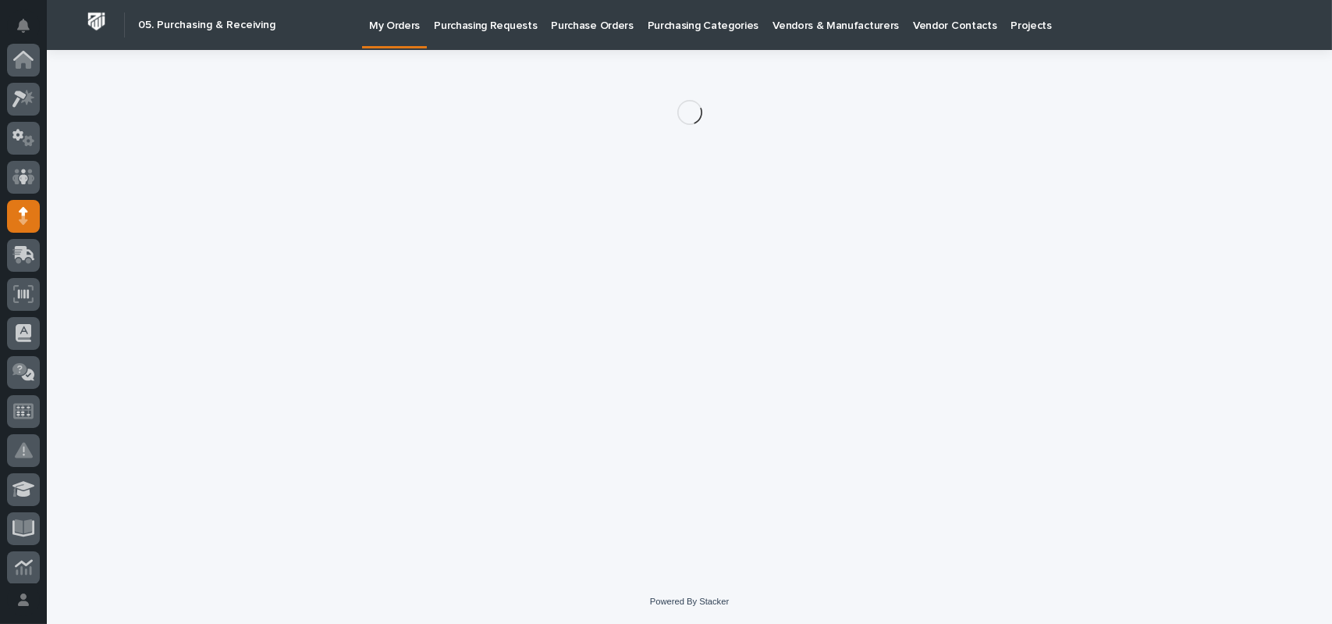
scroll to position [156, 0]
